Goal: Find specific page/section: Find specific page/section

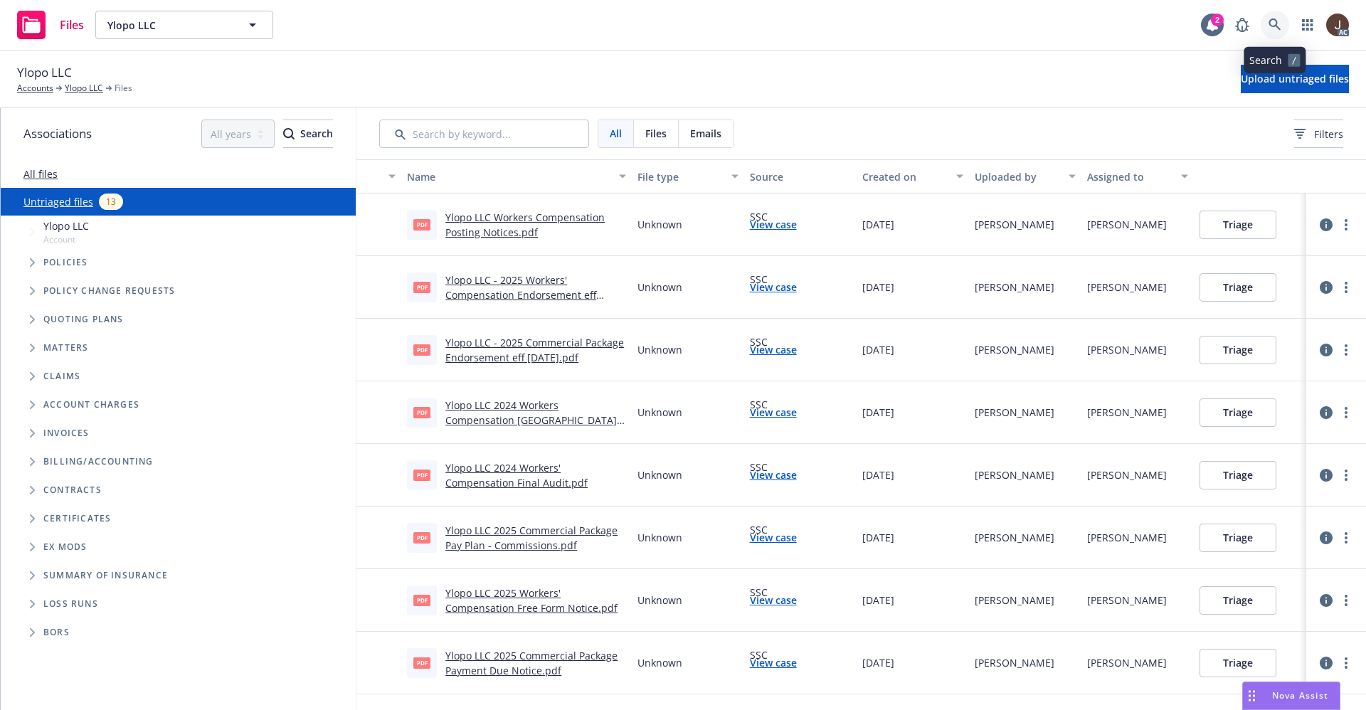
click at [1282, 19] on link at bounding box center [1274, 25] width 28 height 28
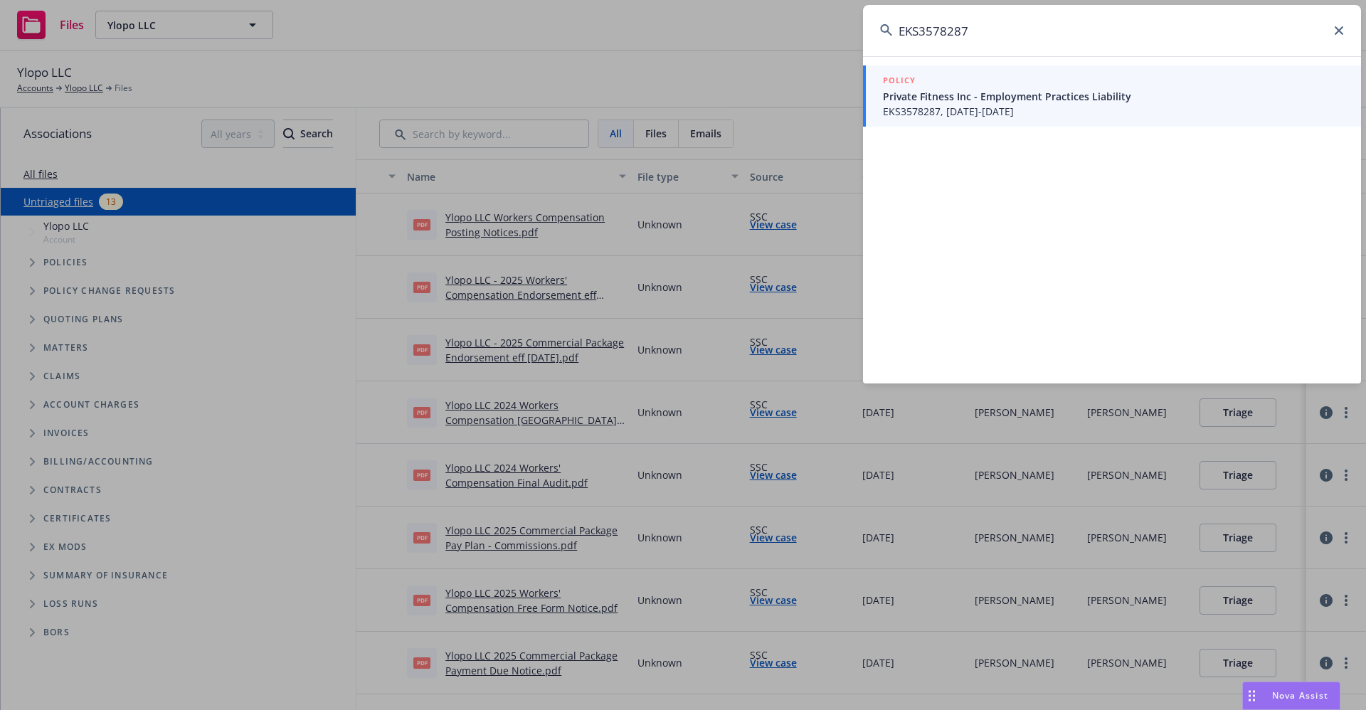
type input "EKS3578287"
